Goal: Task Accomplishment & Management: Manage account settings

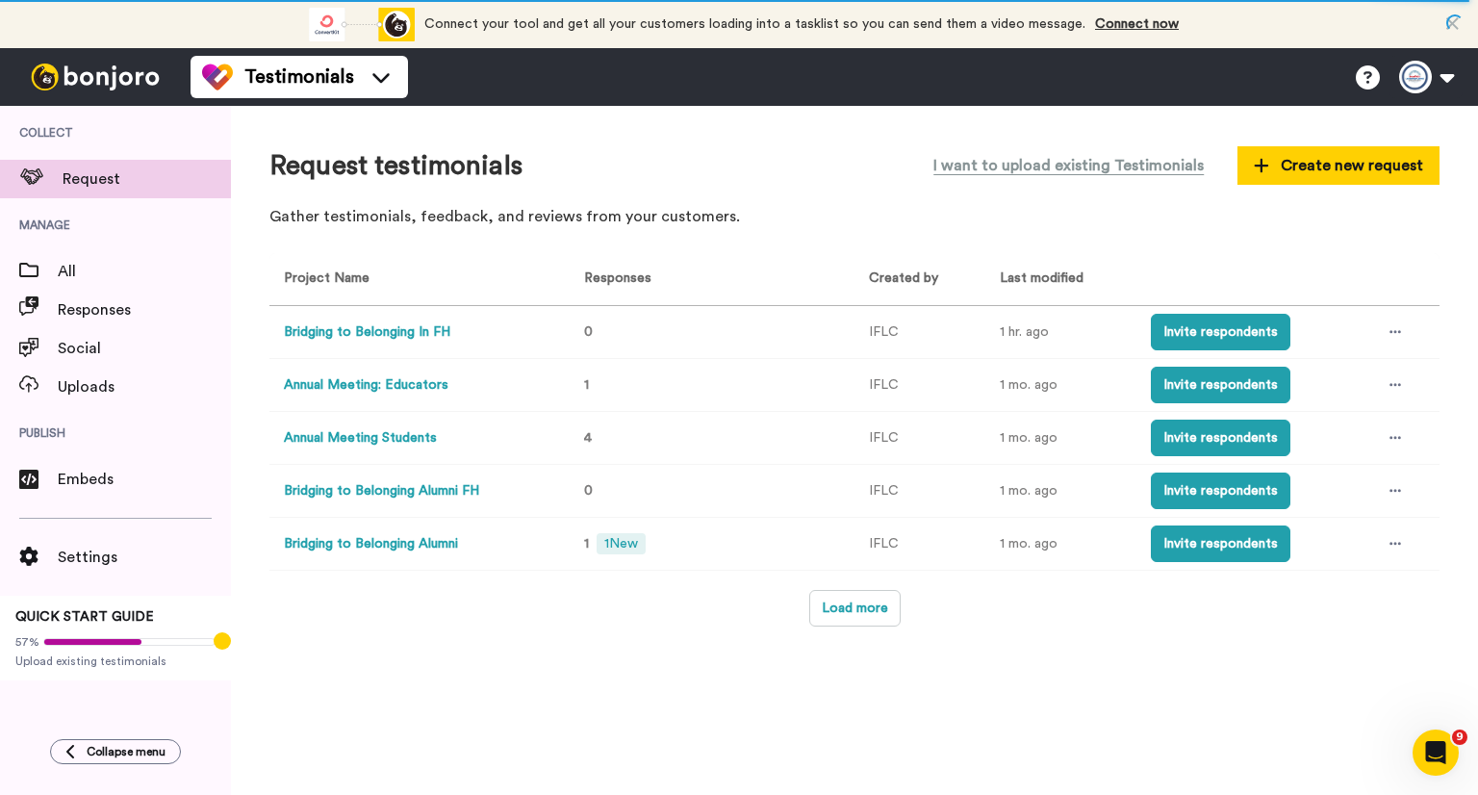
click at [412, 537] on button "Bridging to Belonging Alumni" at bounding box center [371, 544] width 174 height 20
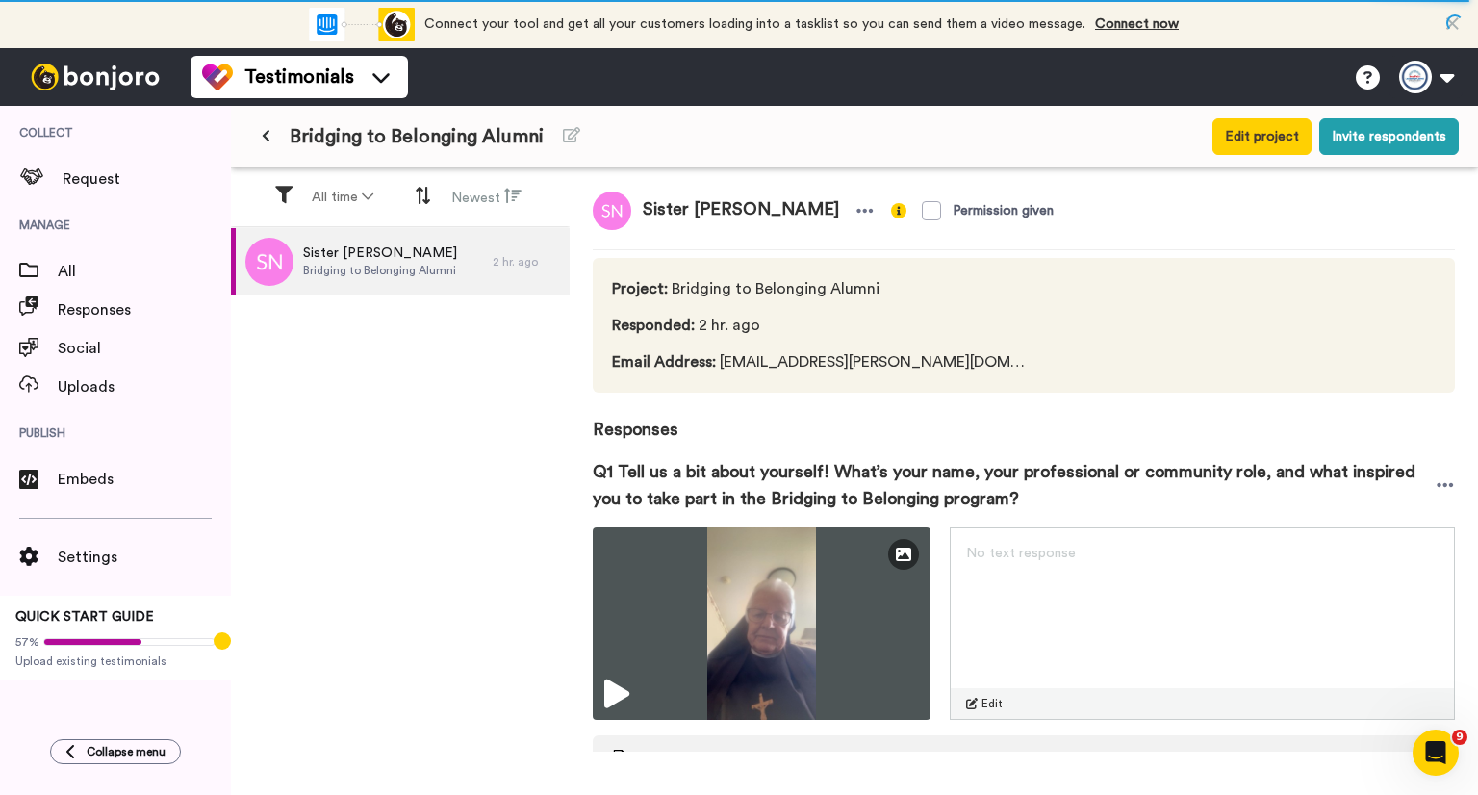
scroll to position [418, 0]
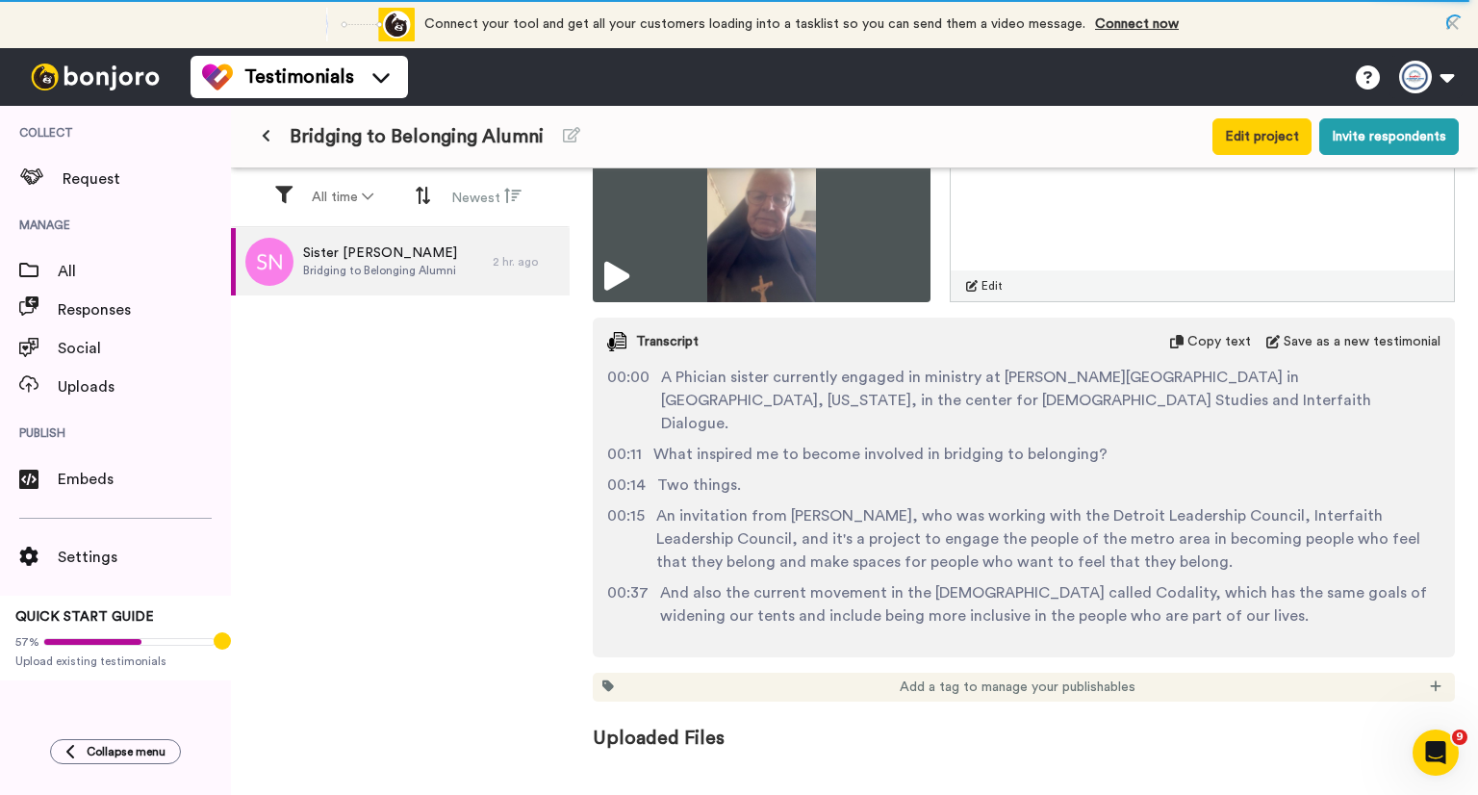
click at [1455, 18] on icon at bounding box center [1452, 23] width 13 height 19
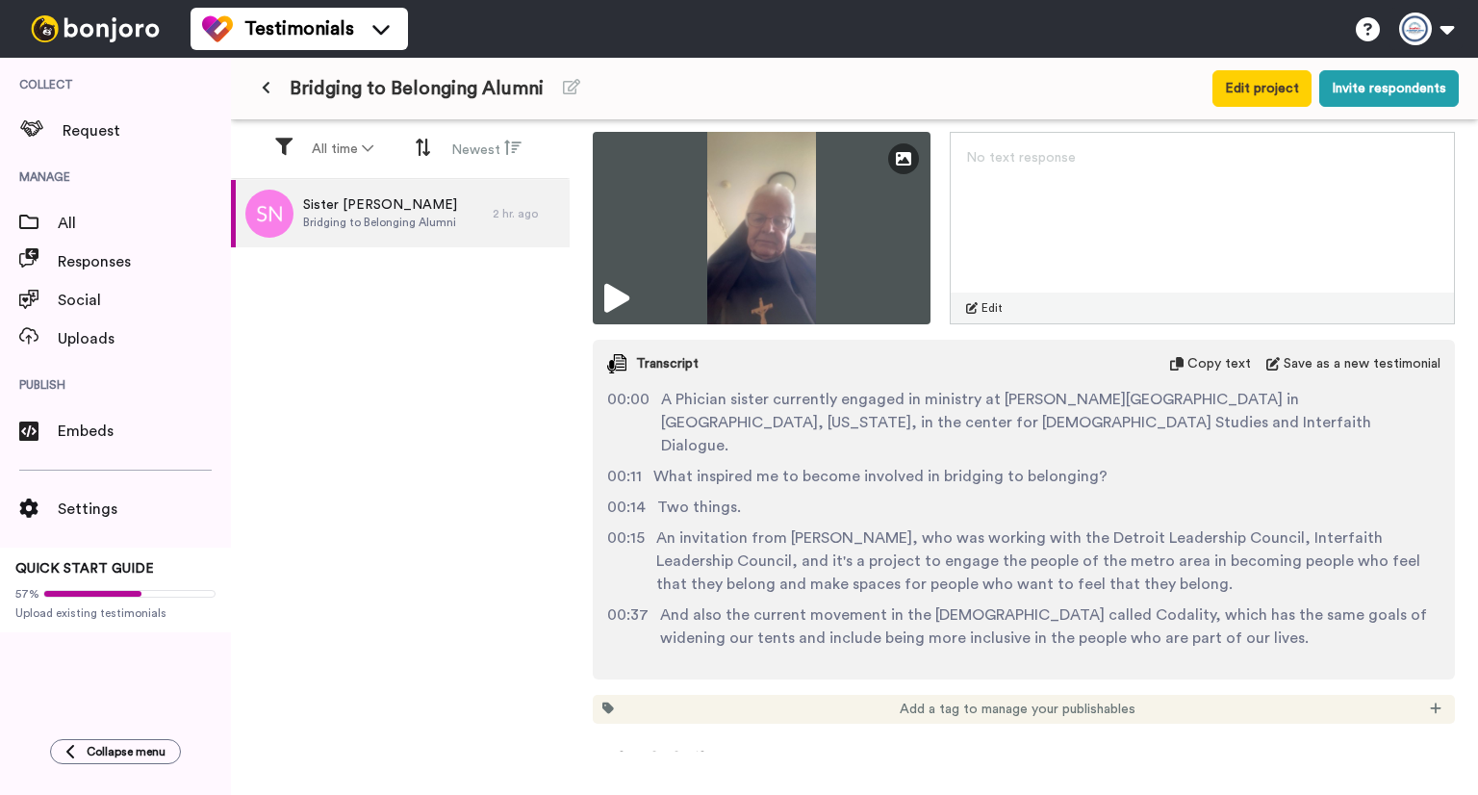
scroll to position [369, 0]
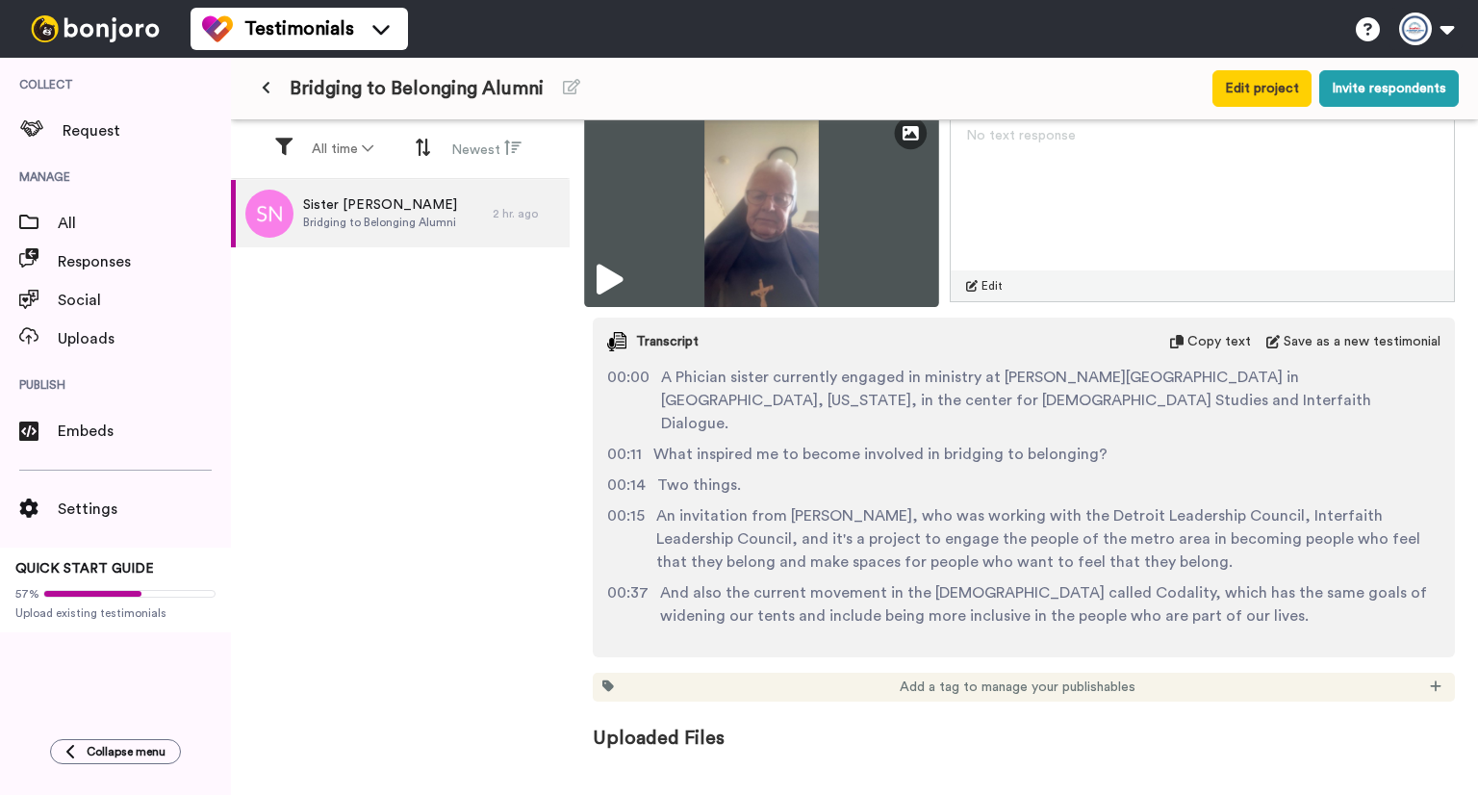
click at [610, 274] on icon at bounding box center [609, 280] width 26 height 31
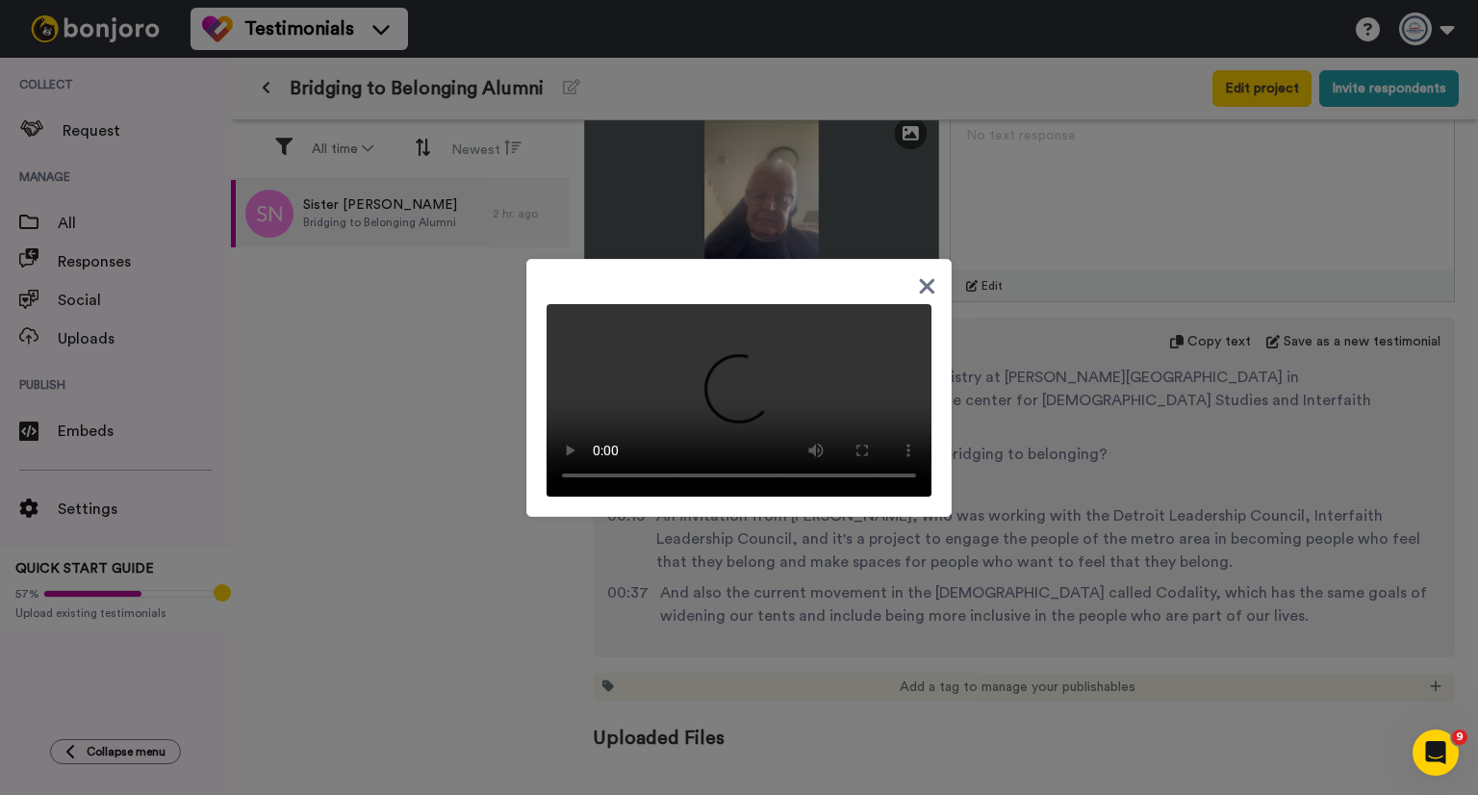
scroll to position [0, 0]
click at [924, 274] on icon at bounding box center [927, 286] width 18 height 24
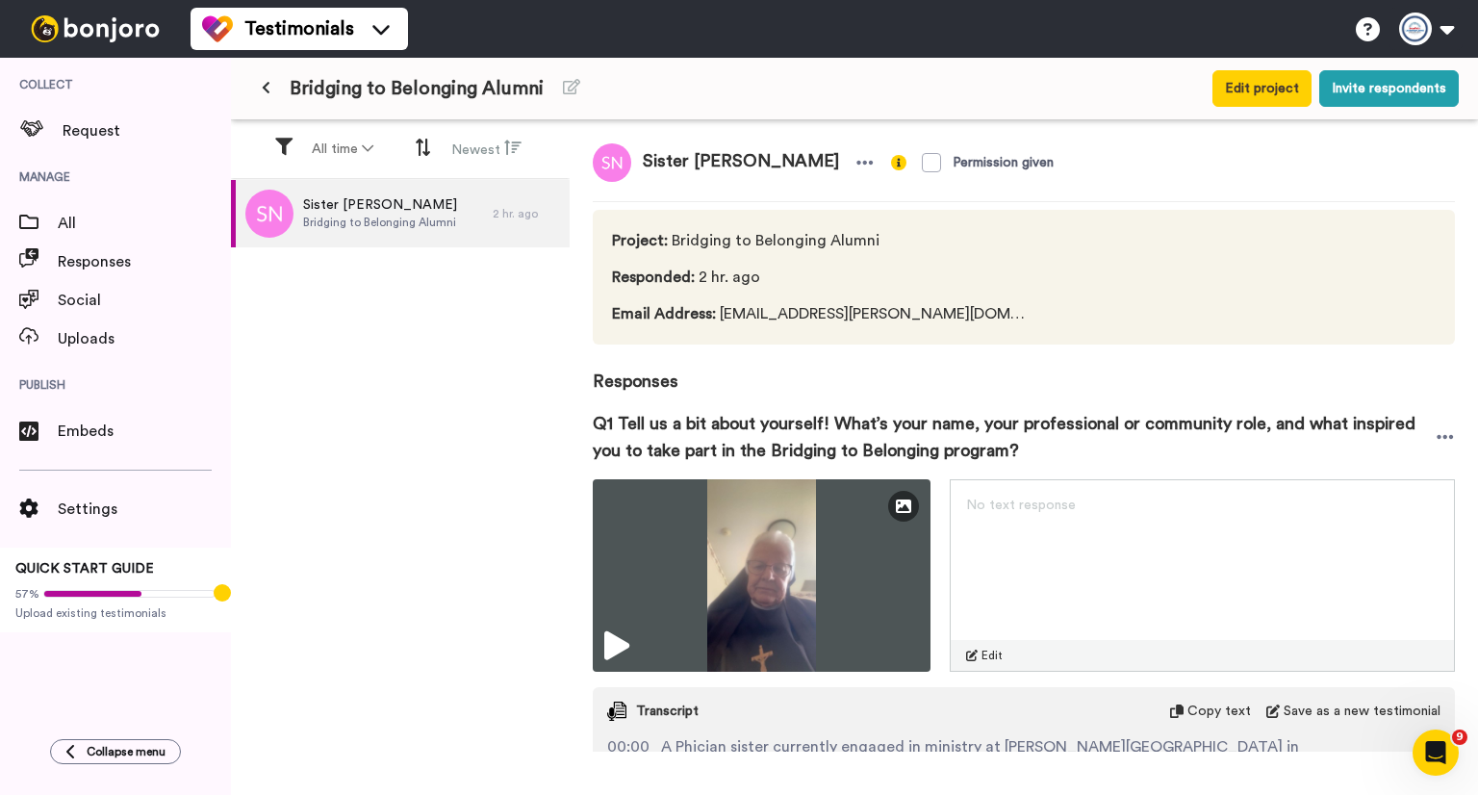
click at [277, 89] on button at bounding box center [266, 88] width 32 height 35
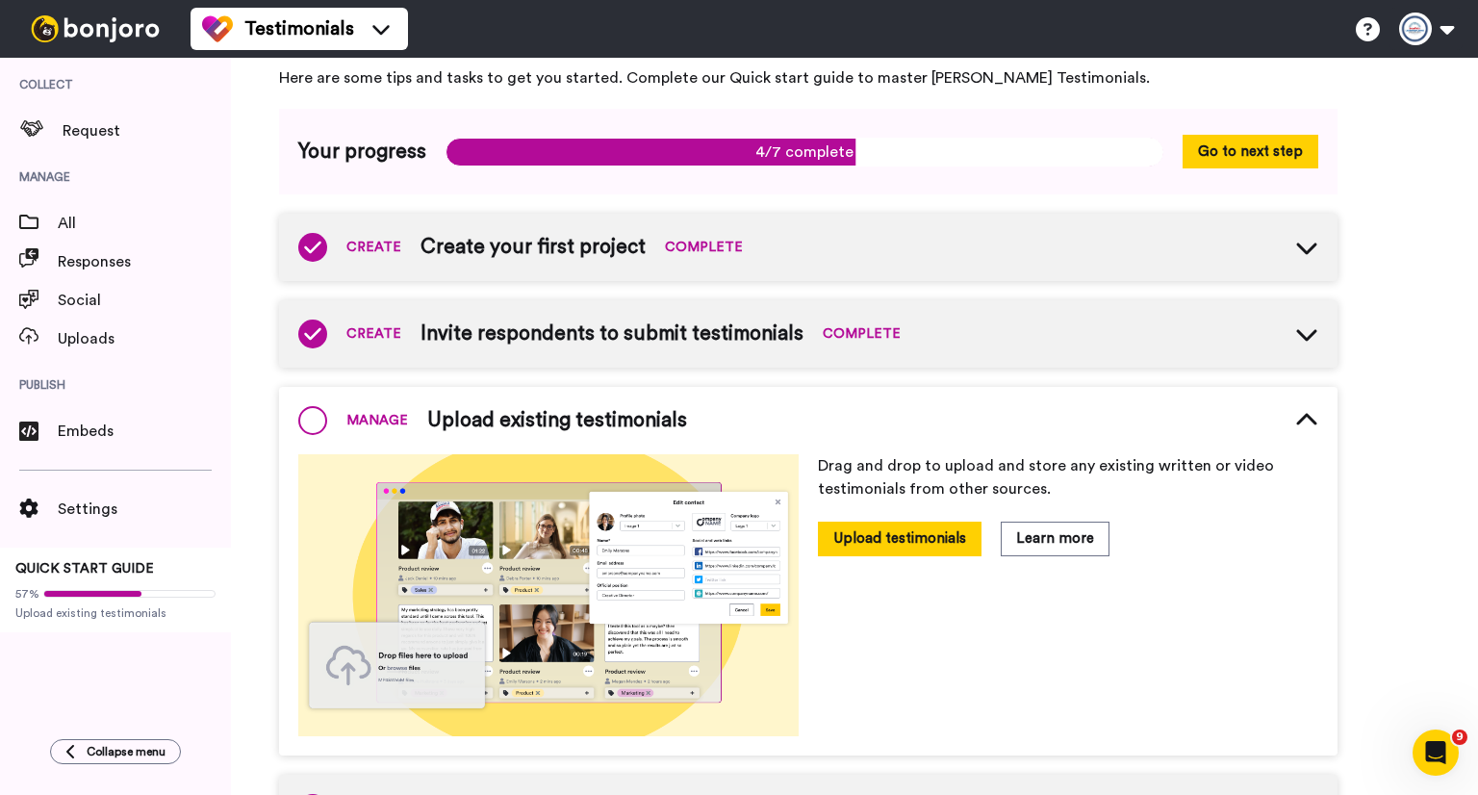
scroll to position [222, 0]
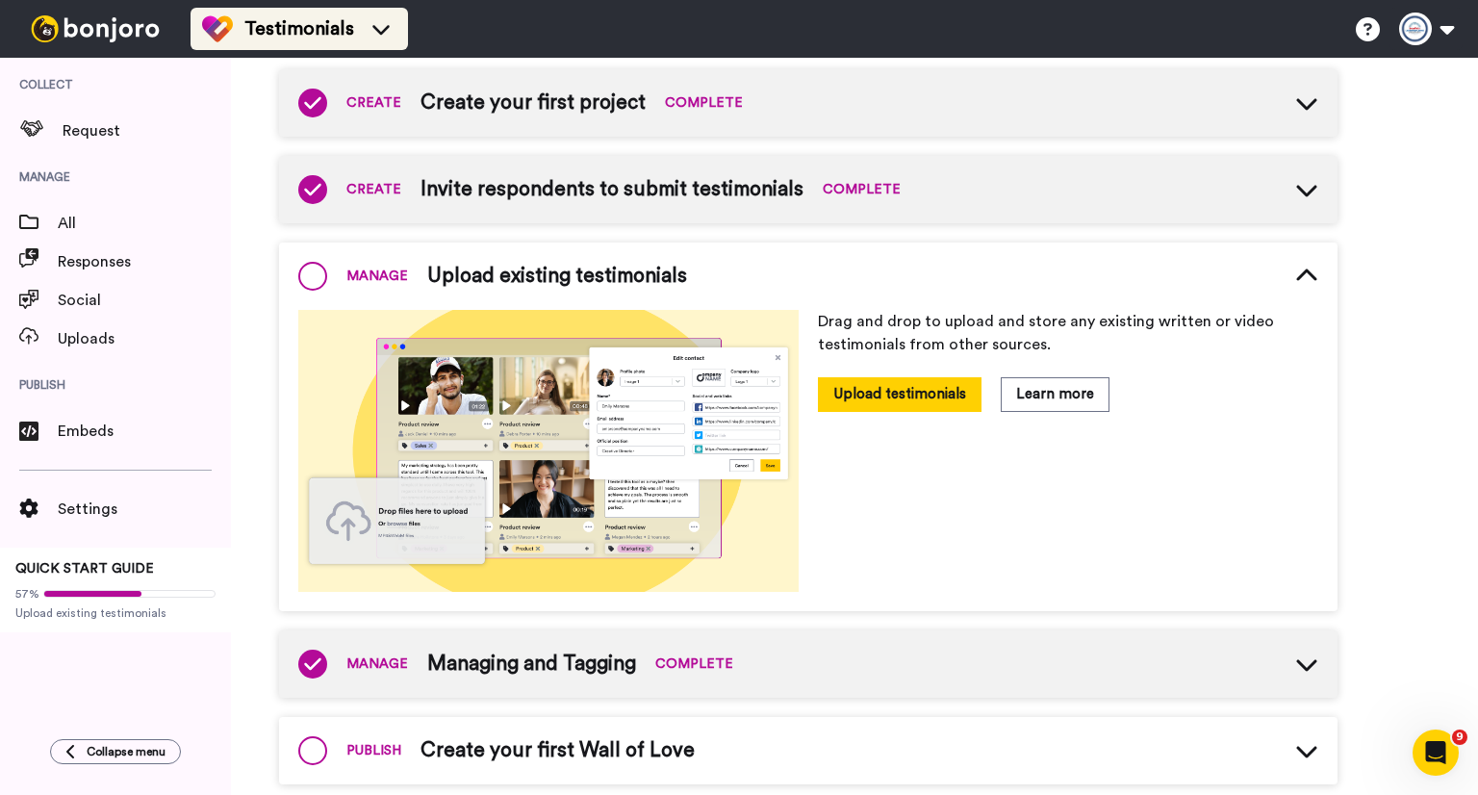
click at [248, 31] on span "Testimonials" at bounding box center [299, 28] width 110 height 27
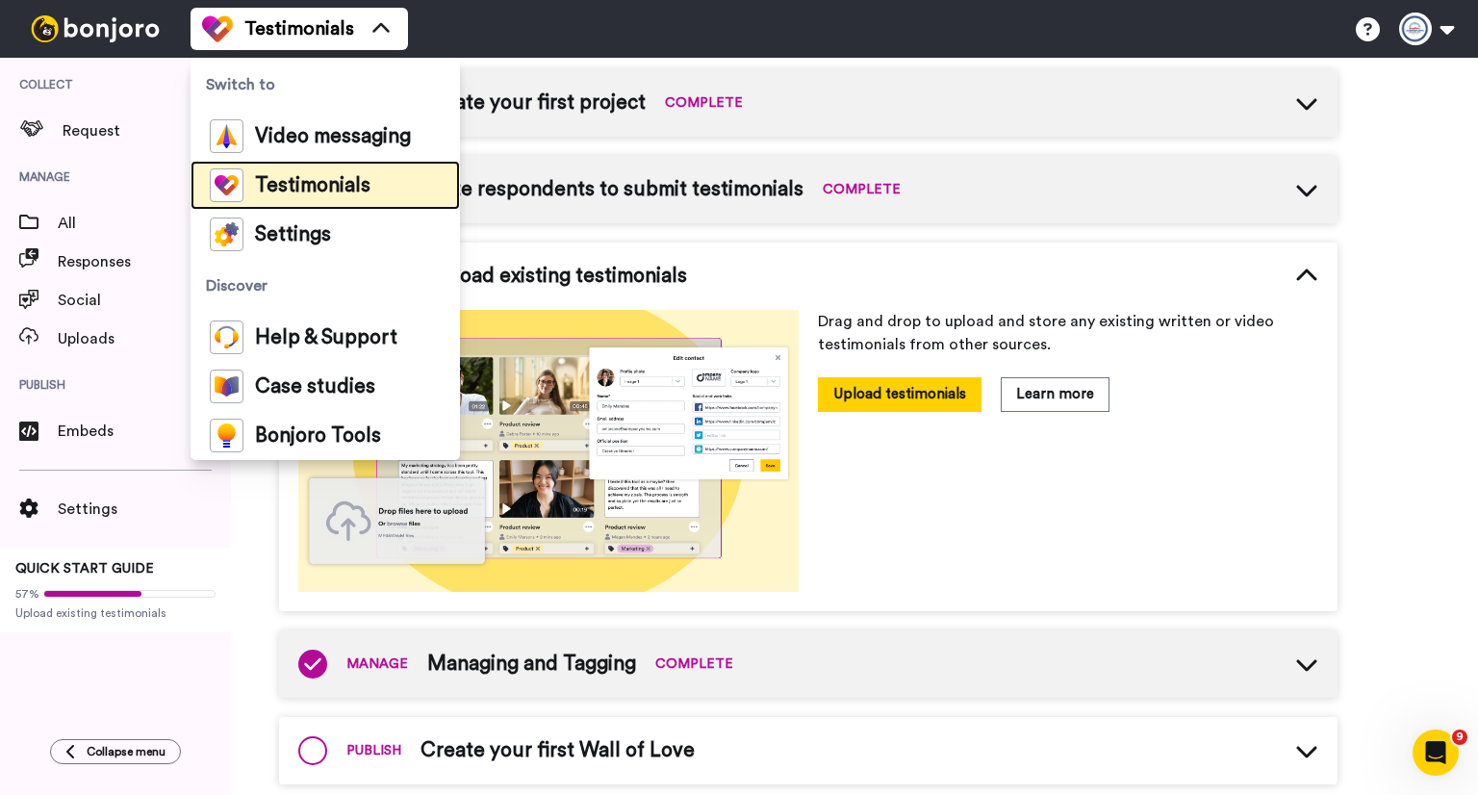
click at [338, 184] on span "Testimonials" at bounding box center [312, 185] width 115 height 19
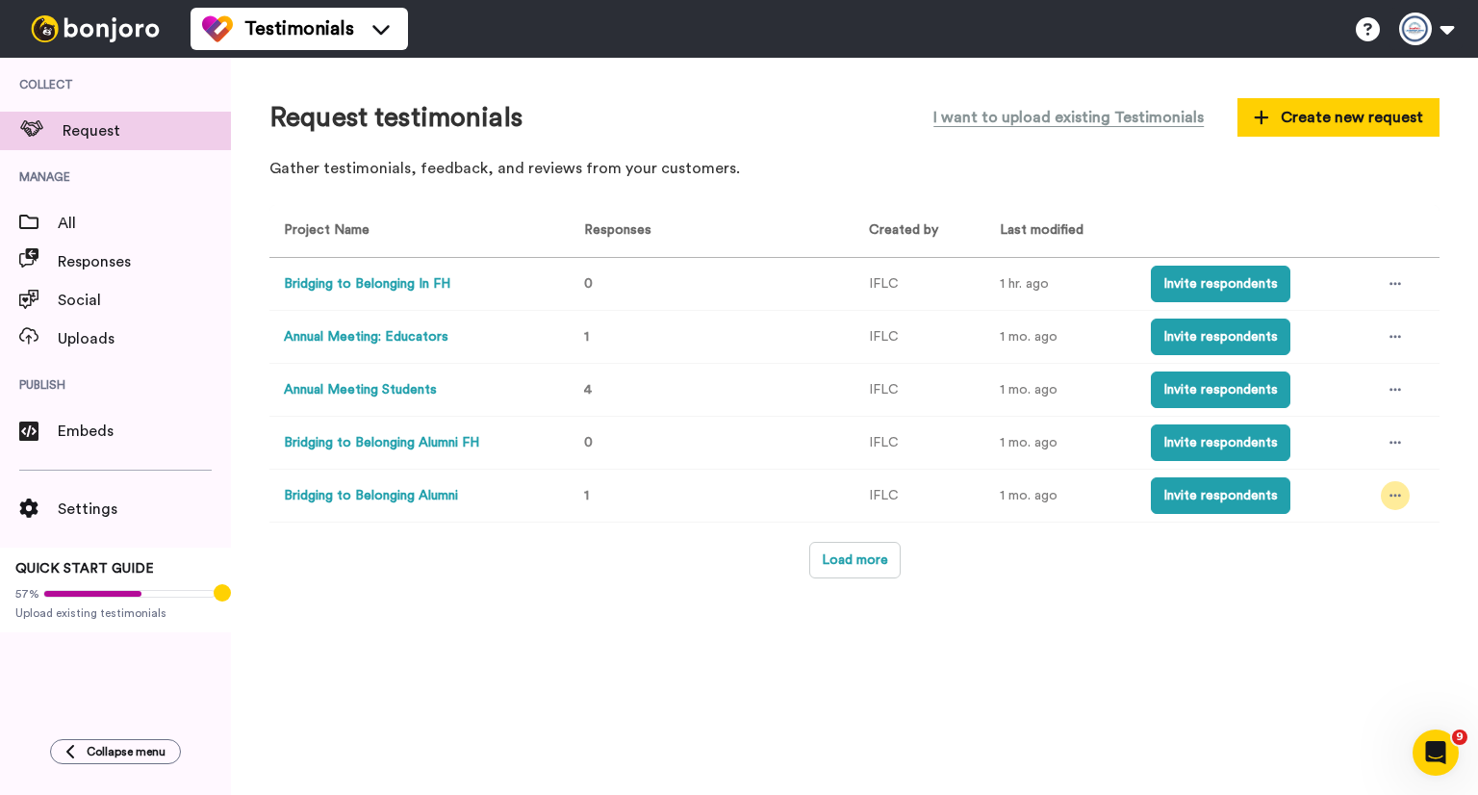
click at [1393, 506] on div at bounding box center [1395, 495] width 29 height 29
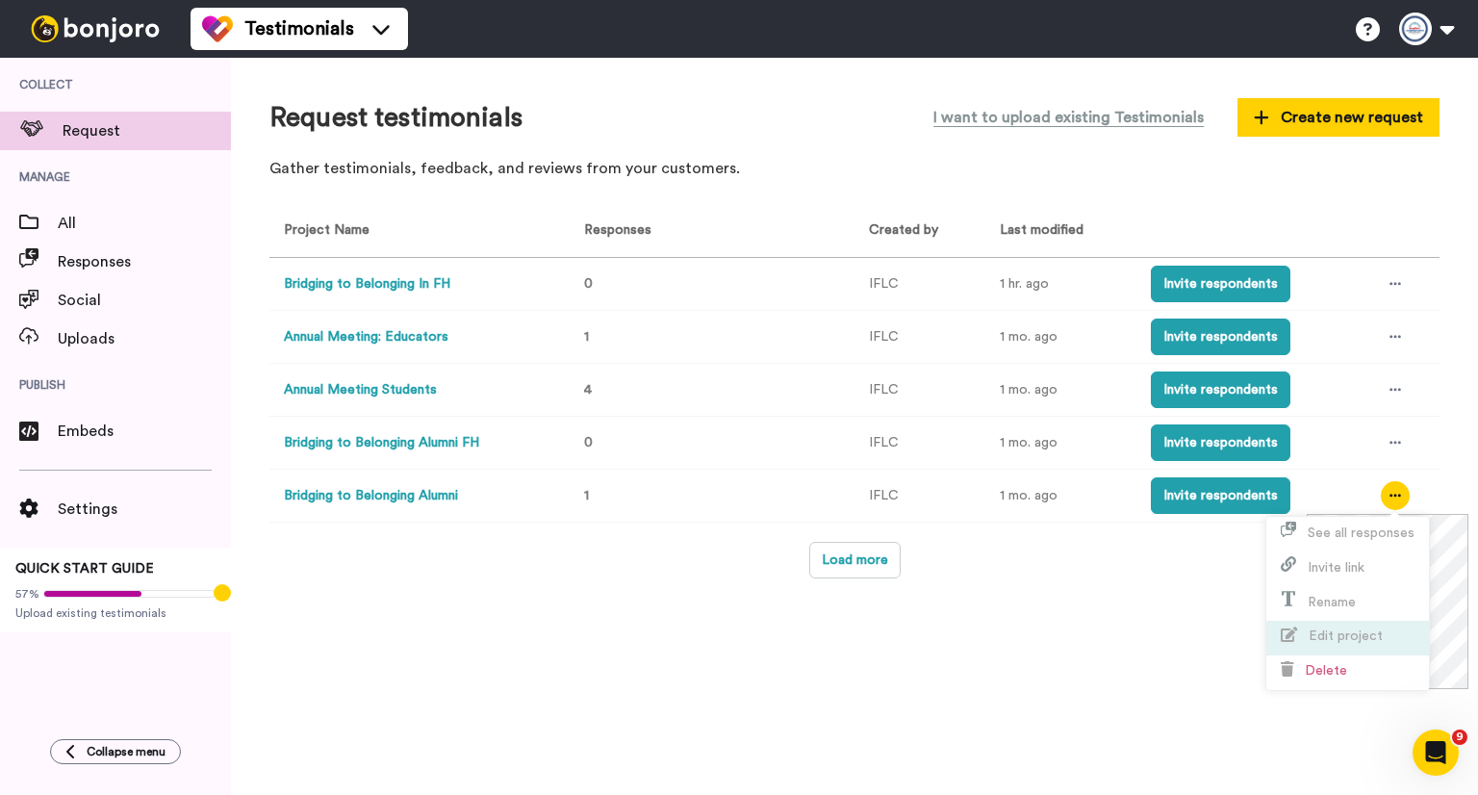
click at [1356, 632] on span "Edit project" at bounding box center [1345, 635] width 74 height 13
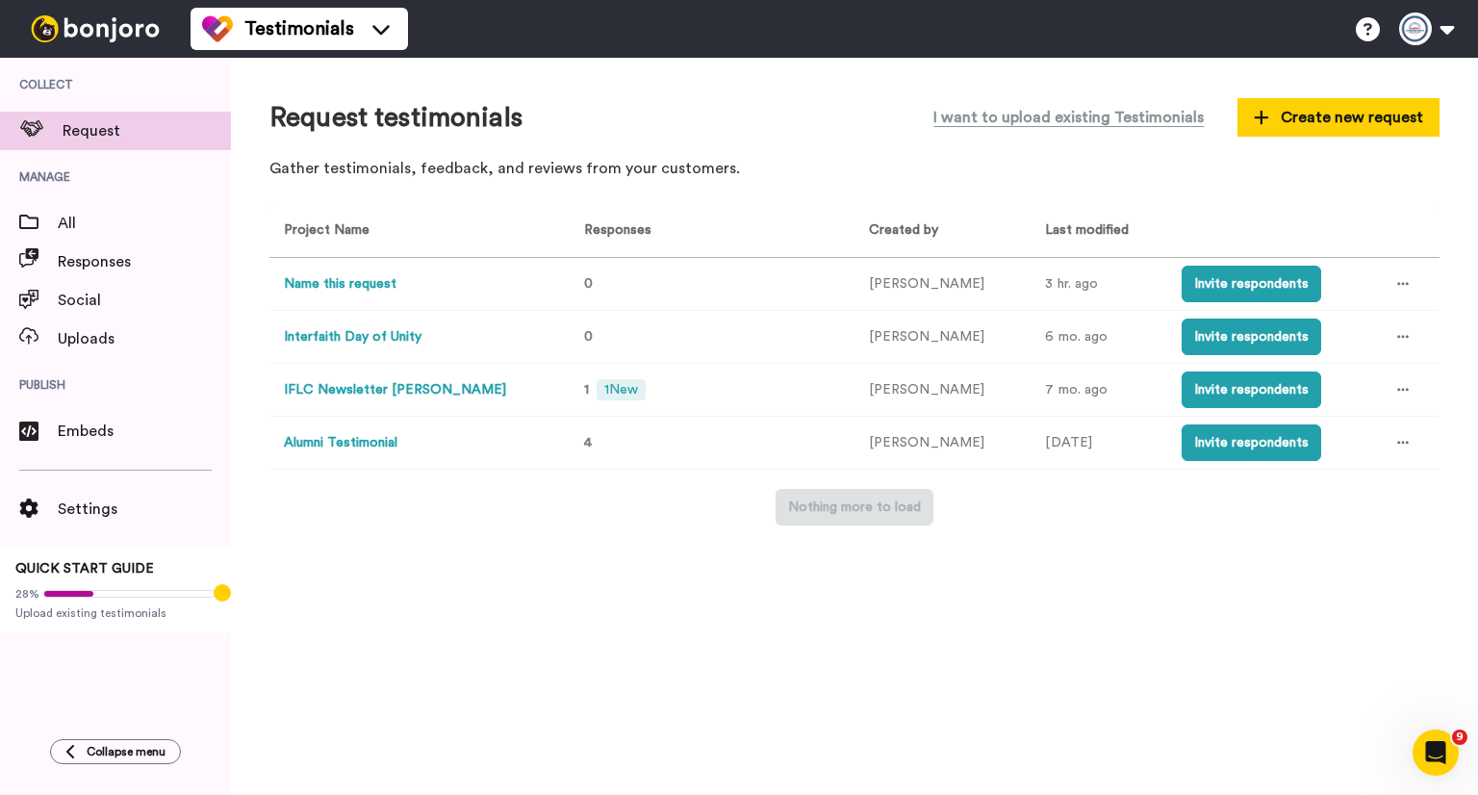
click at [469, 389] on button "IFLC Newsletter Stancy Adams" at bounding box center [395, 390] width 222 height 20
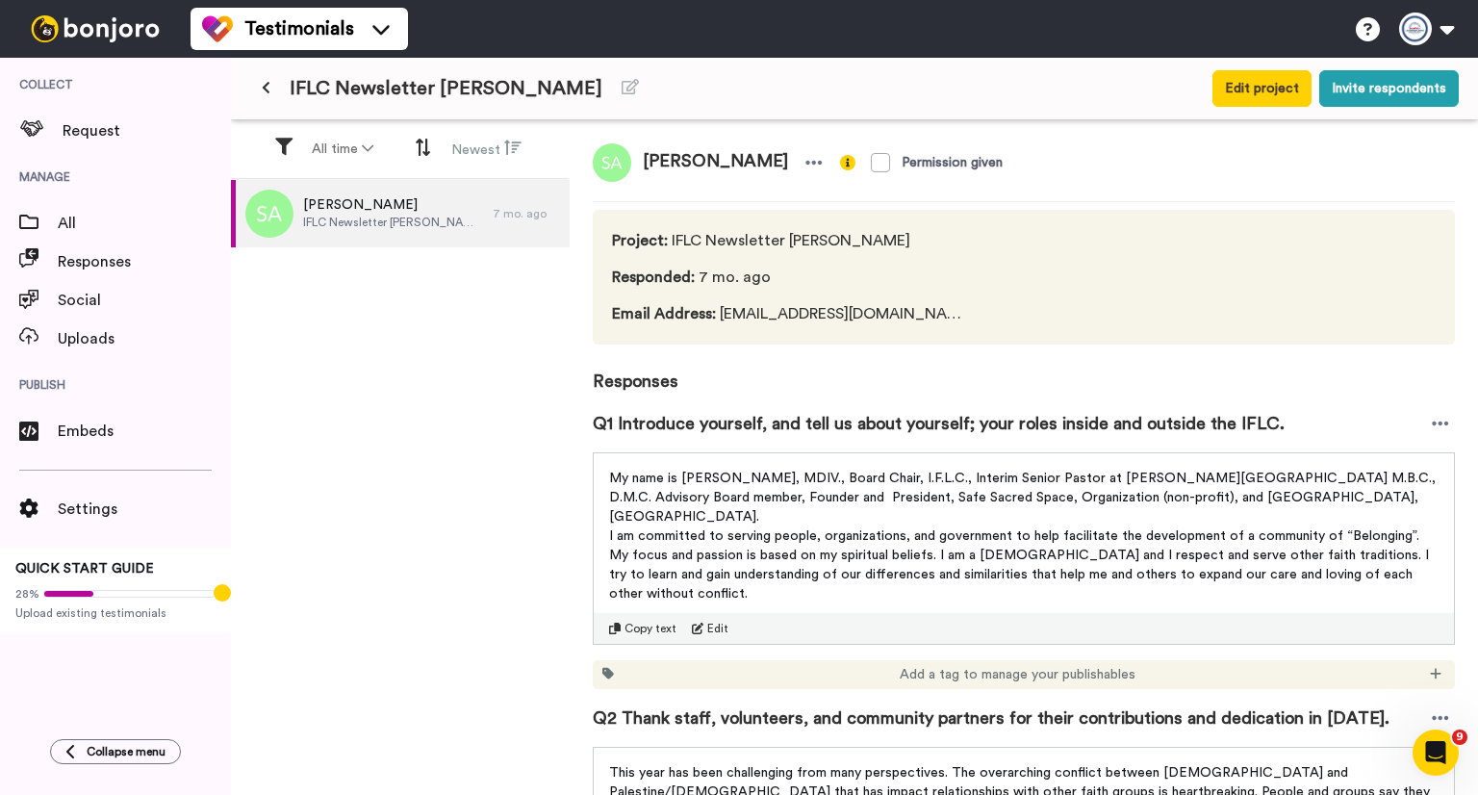
click at [276, 88] on button at bounding box center [266, 88] width 32 height 35
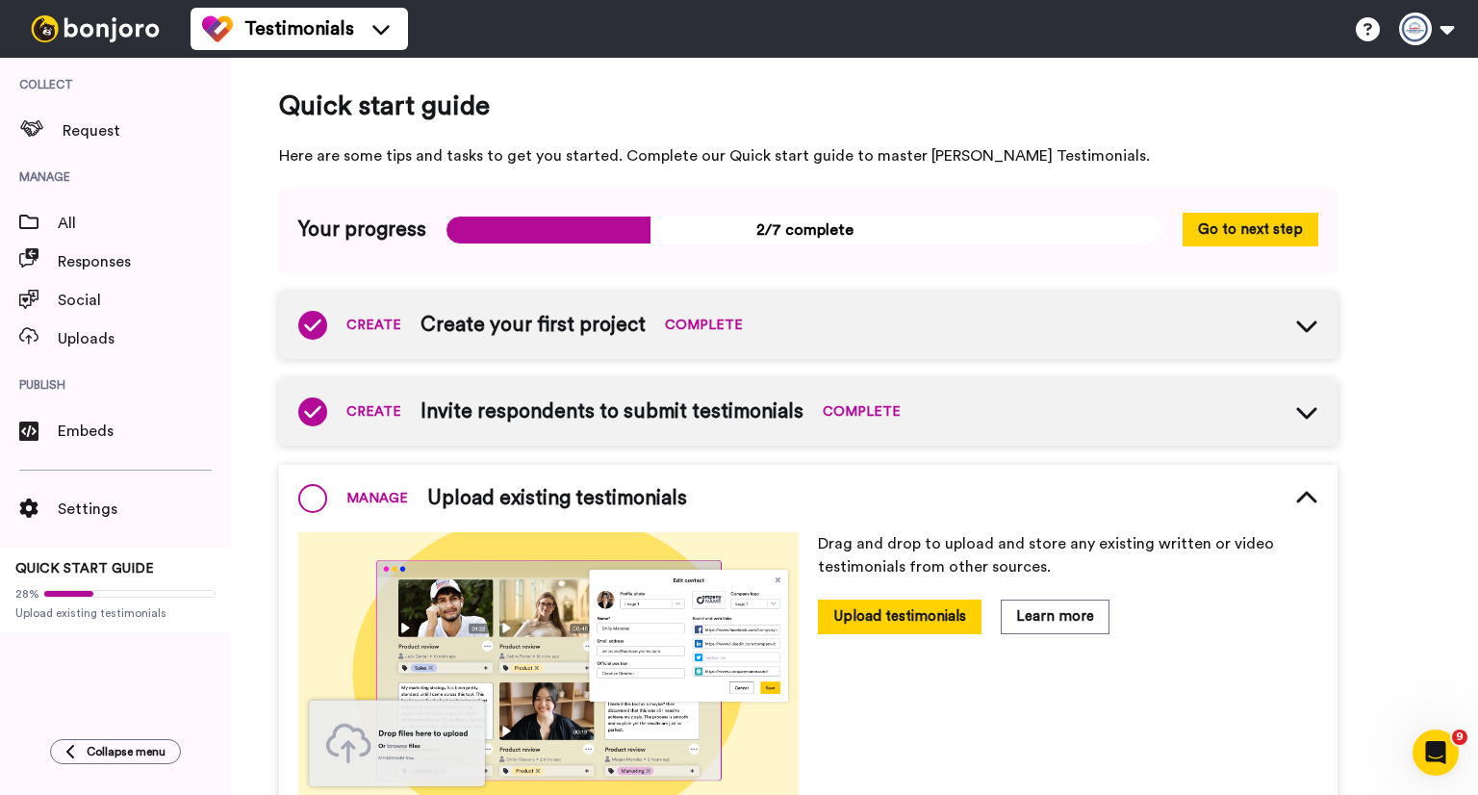
scroll to position [132, 0]
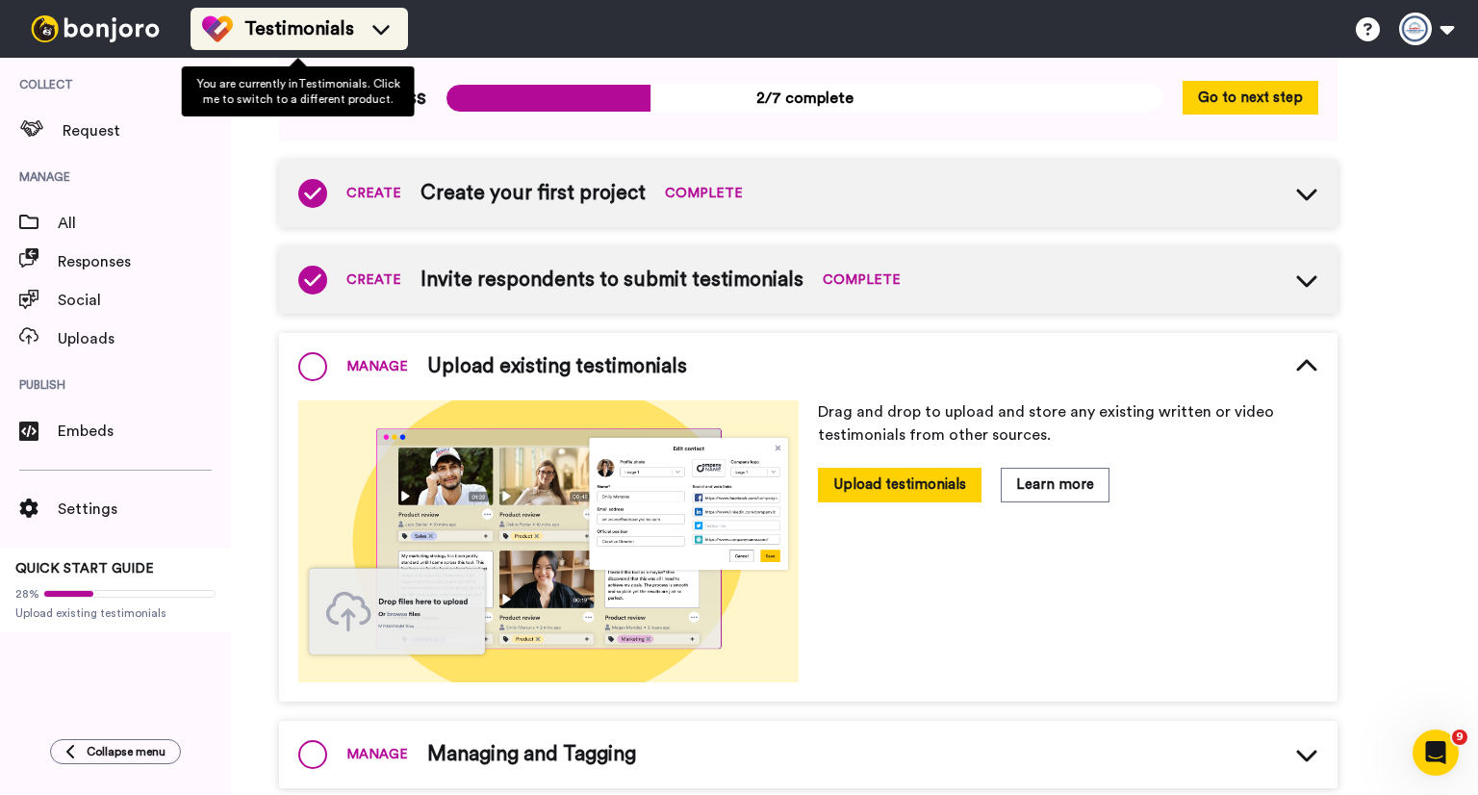
click at [281, 38] on span "Testimonials" at bounding box center [299, 28] width 110 height 27
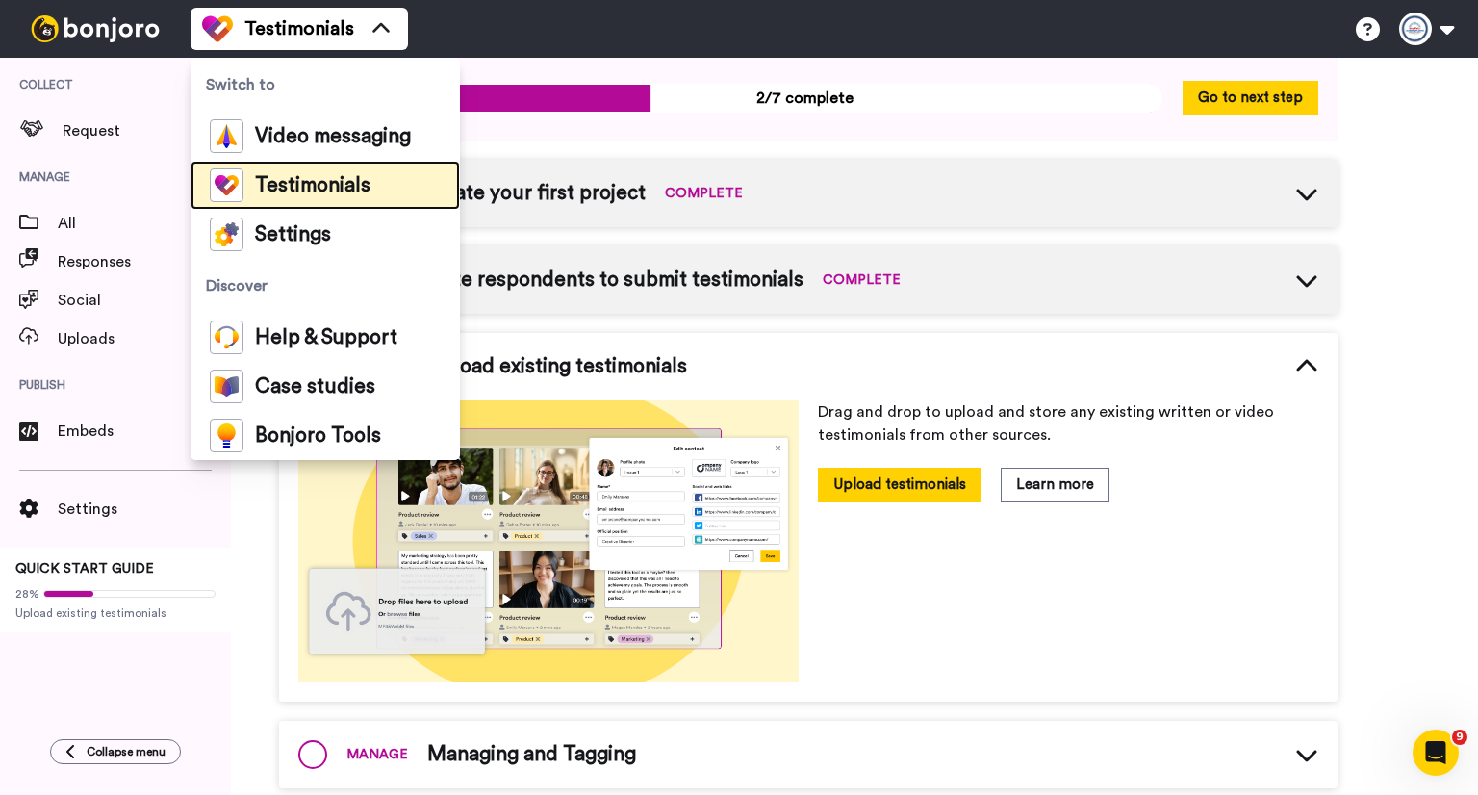
click at [292, 165] on li "Testimonials" at bounding box center [324, 185] width 269 height 49
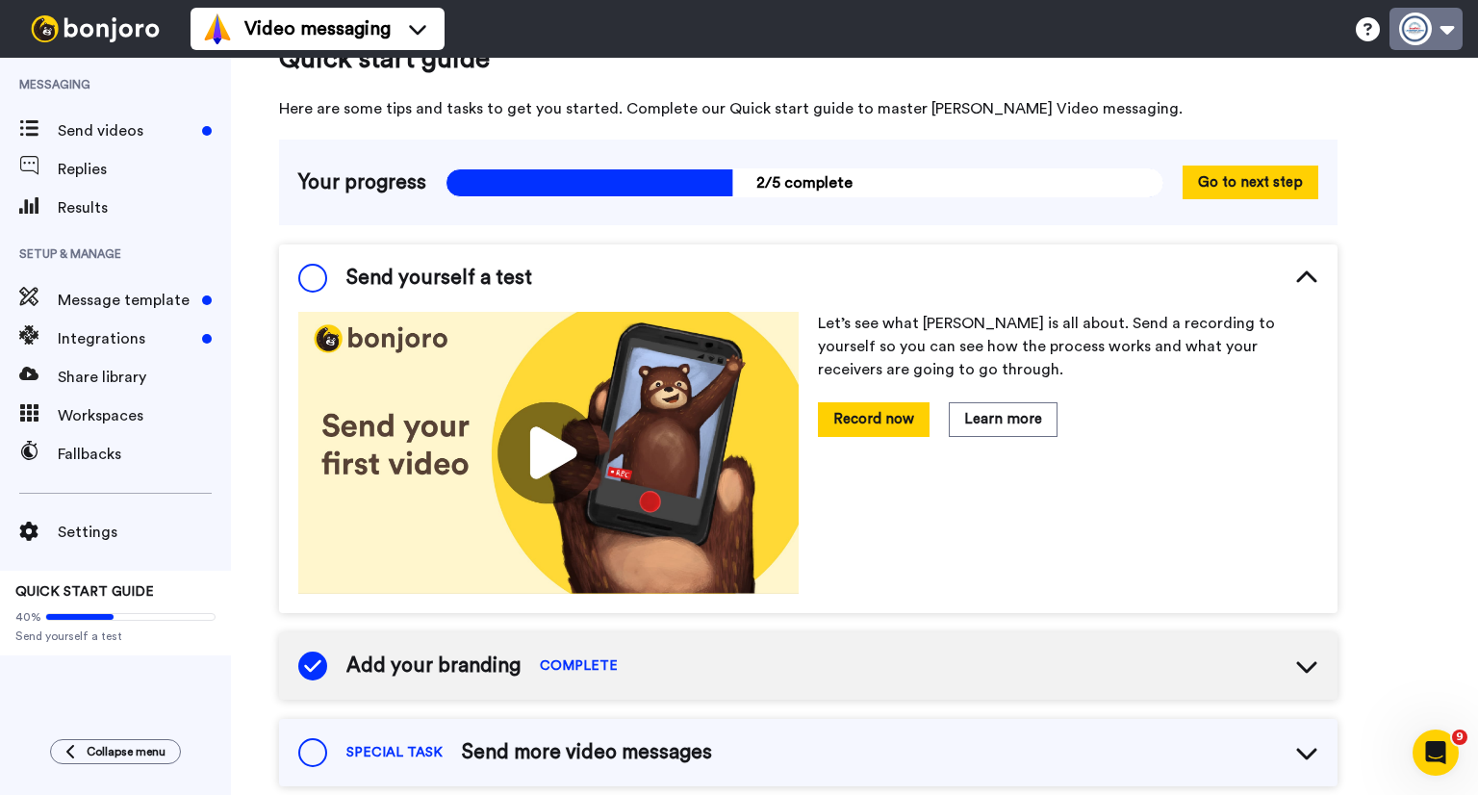
scroll to position [49, 0]
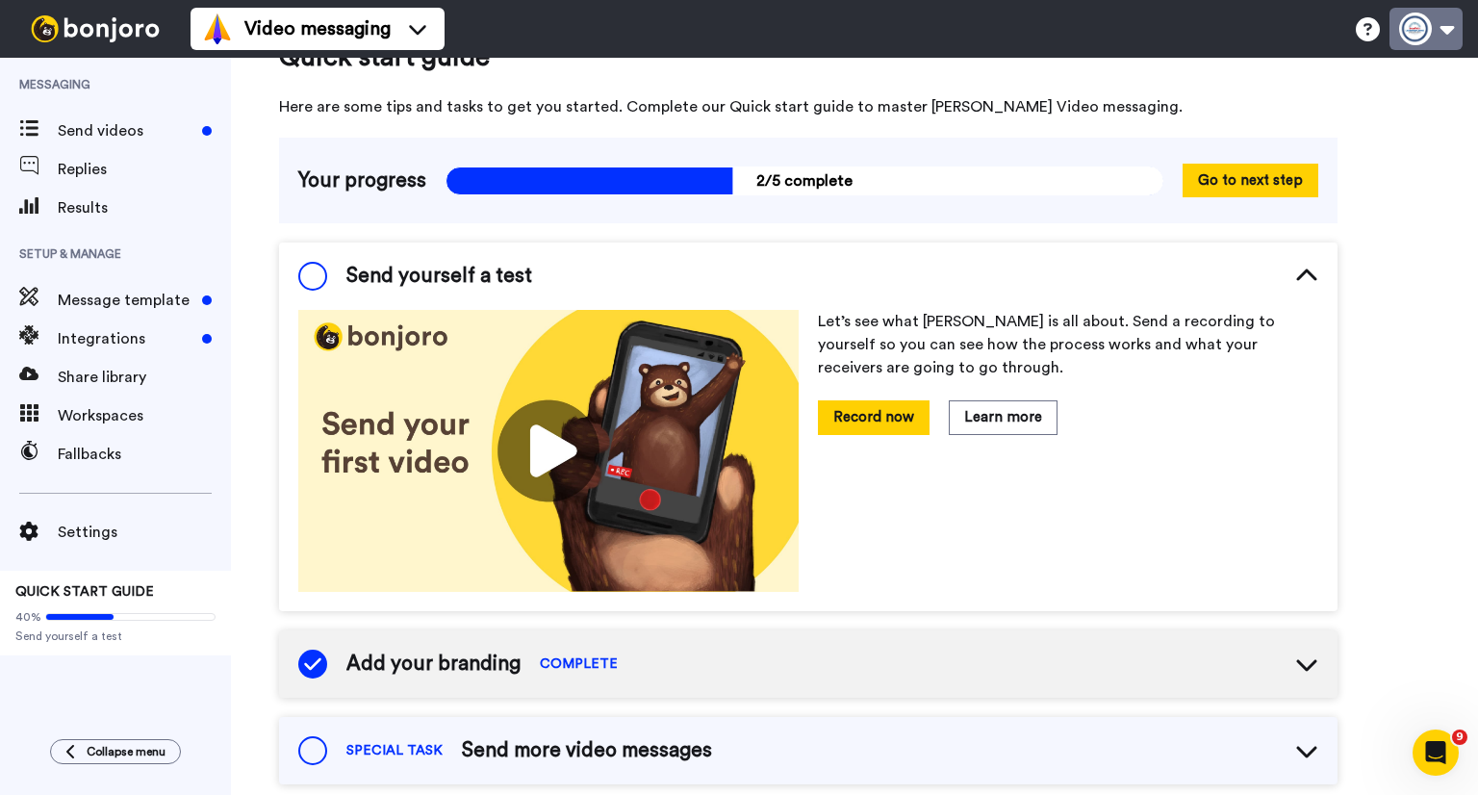
click at [1420, 27] on button at bounding box center [1425, 29] width 73 height 42
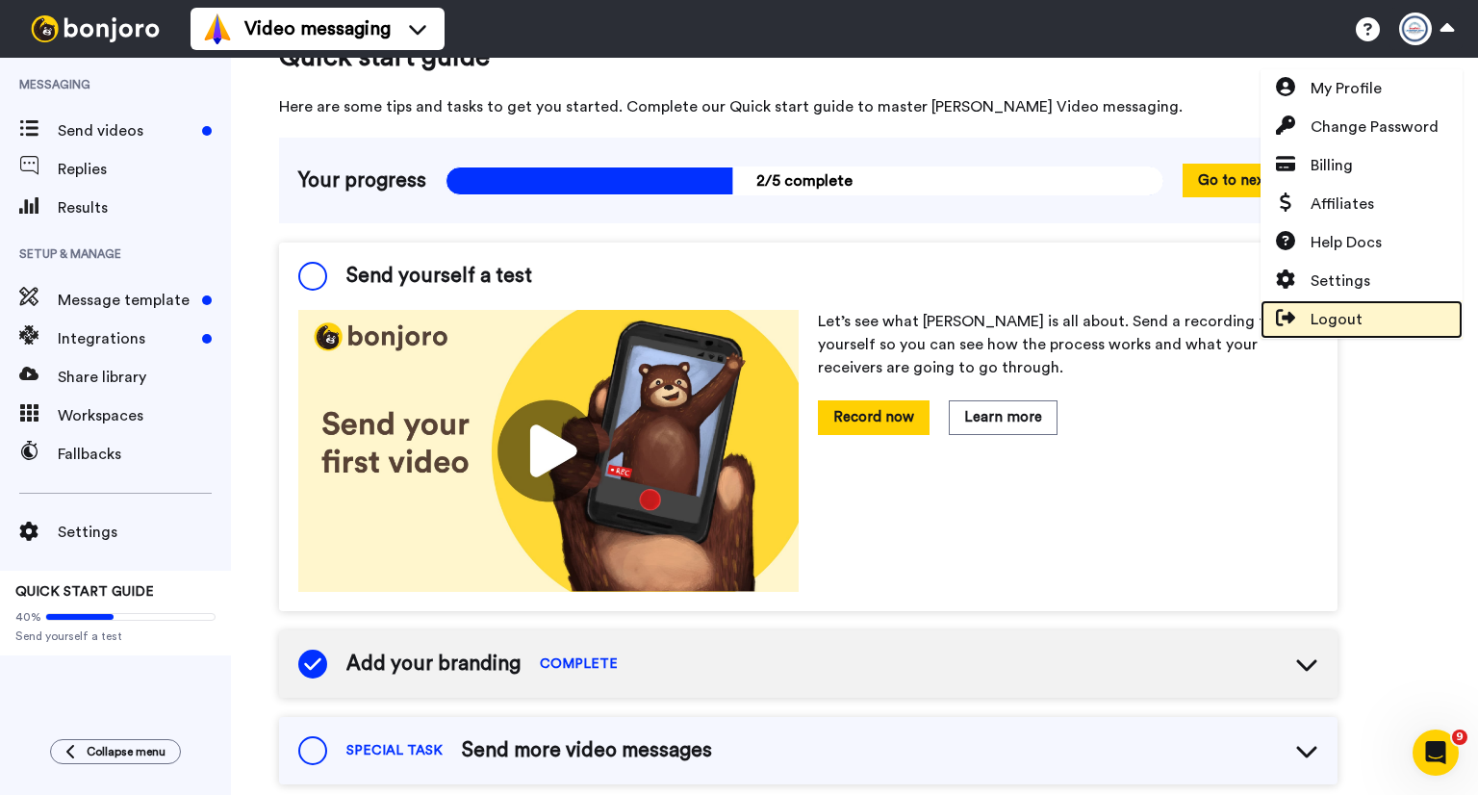
click at [1346, 304] on link "Logout" at bounding box center [1361, 319] width 202 height 38
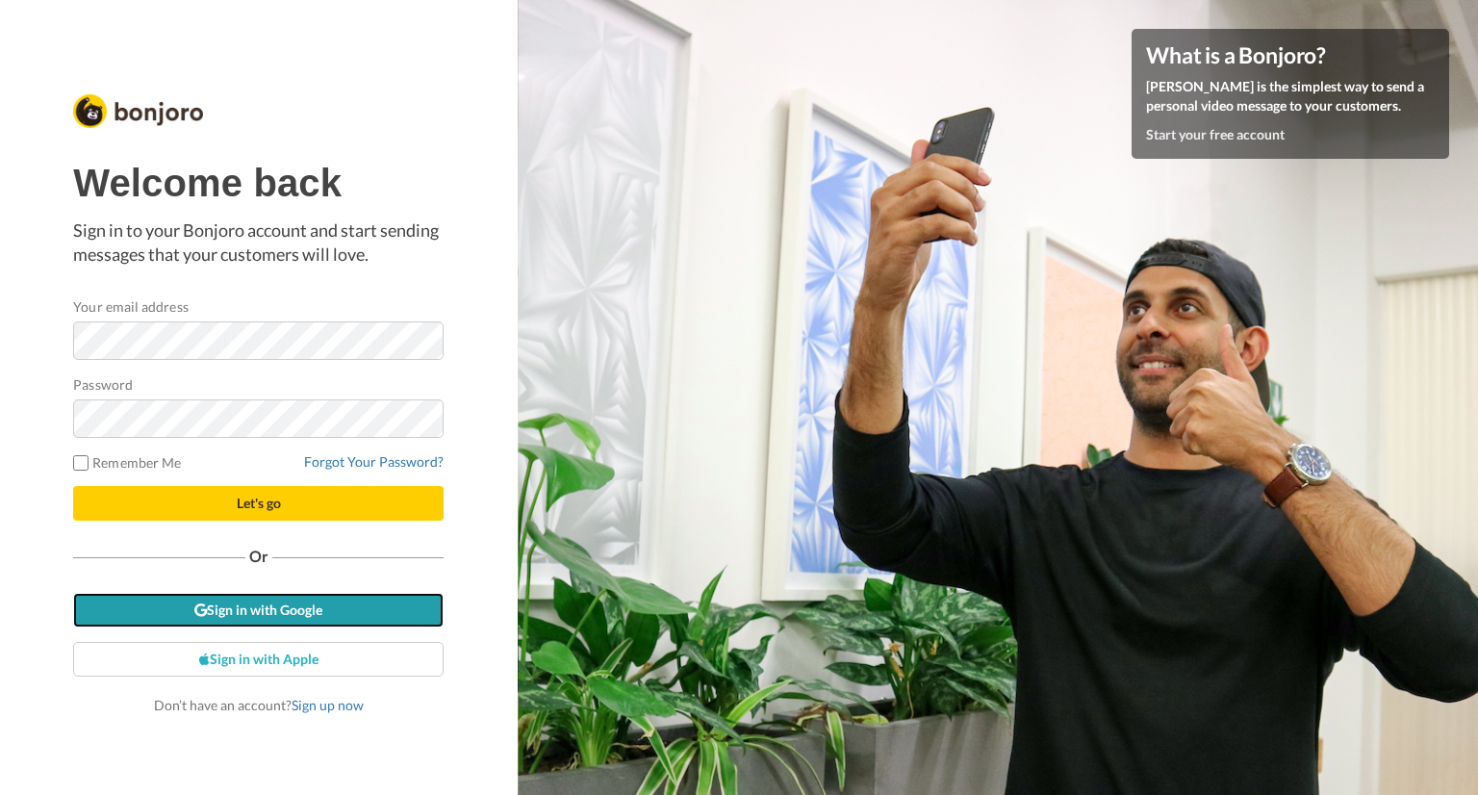
click at [343, 617] on link "Sign in with Google" at bounding box center [258, 610] width 370 height 35
